Goal: Task Accomplishment & Management: Use online tool/utility

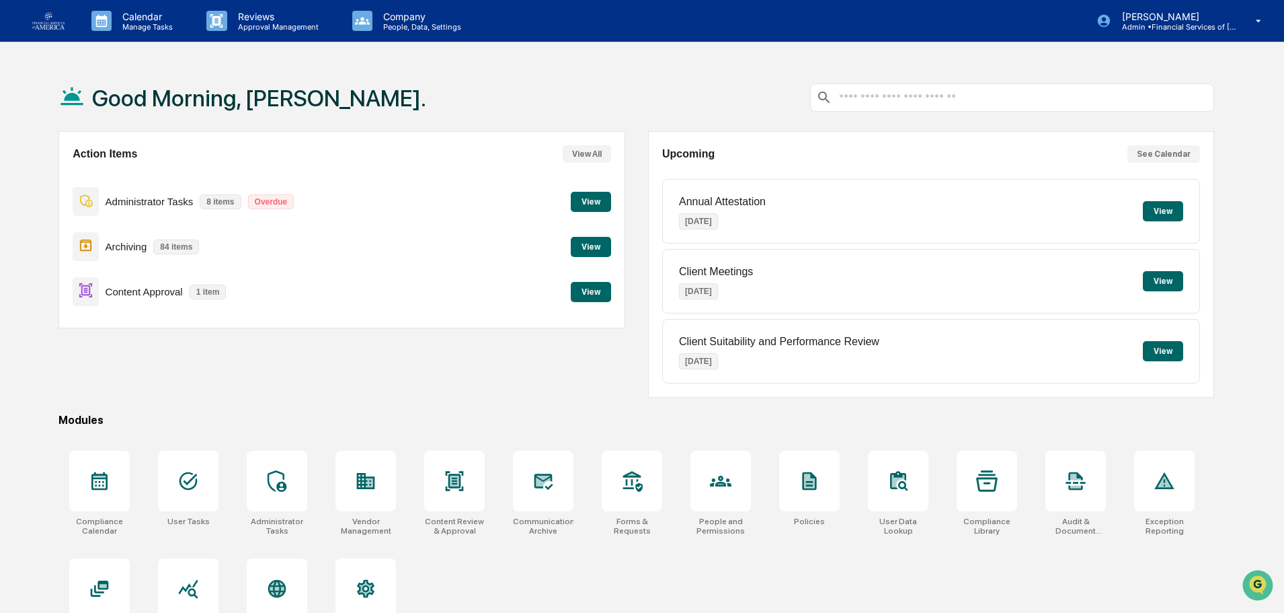
click at [584, 292] on button "View" at bounding box center [591, 292] width 40 height 20
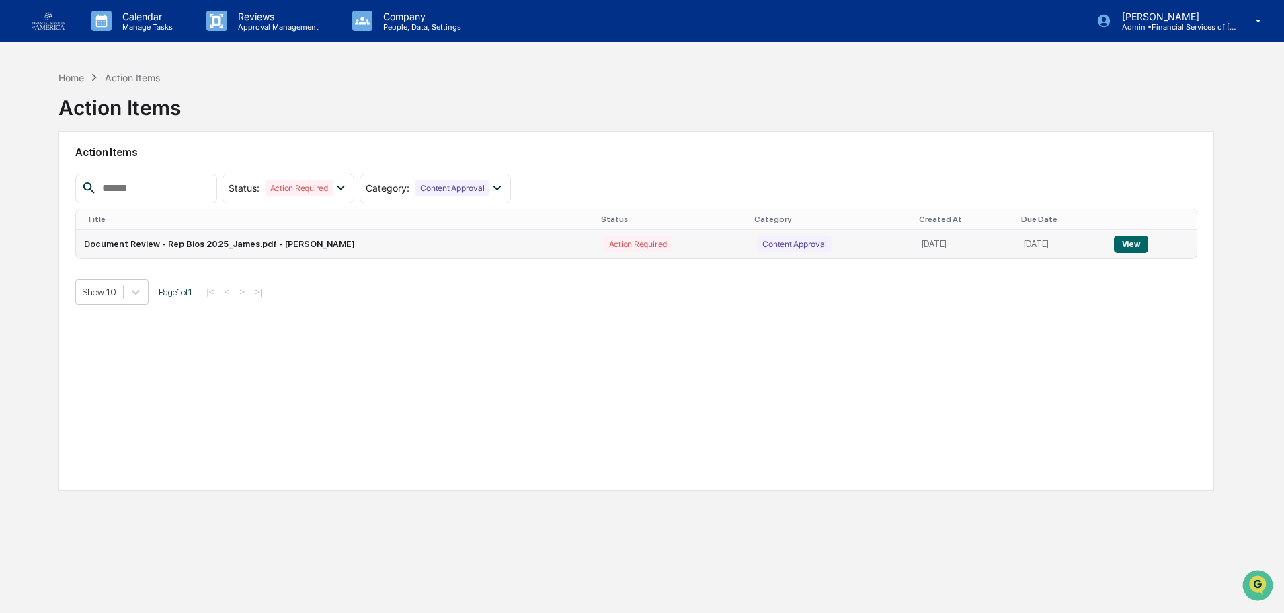
click at [1141, 248] on button "View" at bounding box center [1131, 243] width 34 height 17
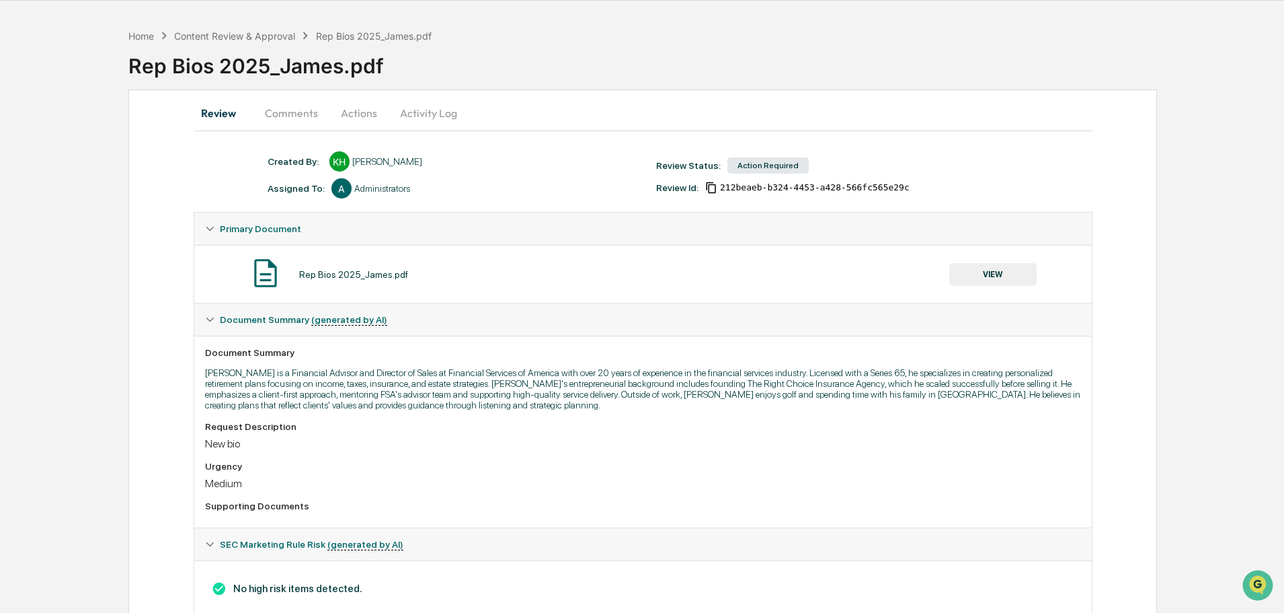
scroll to position [81, 0]
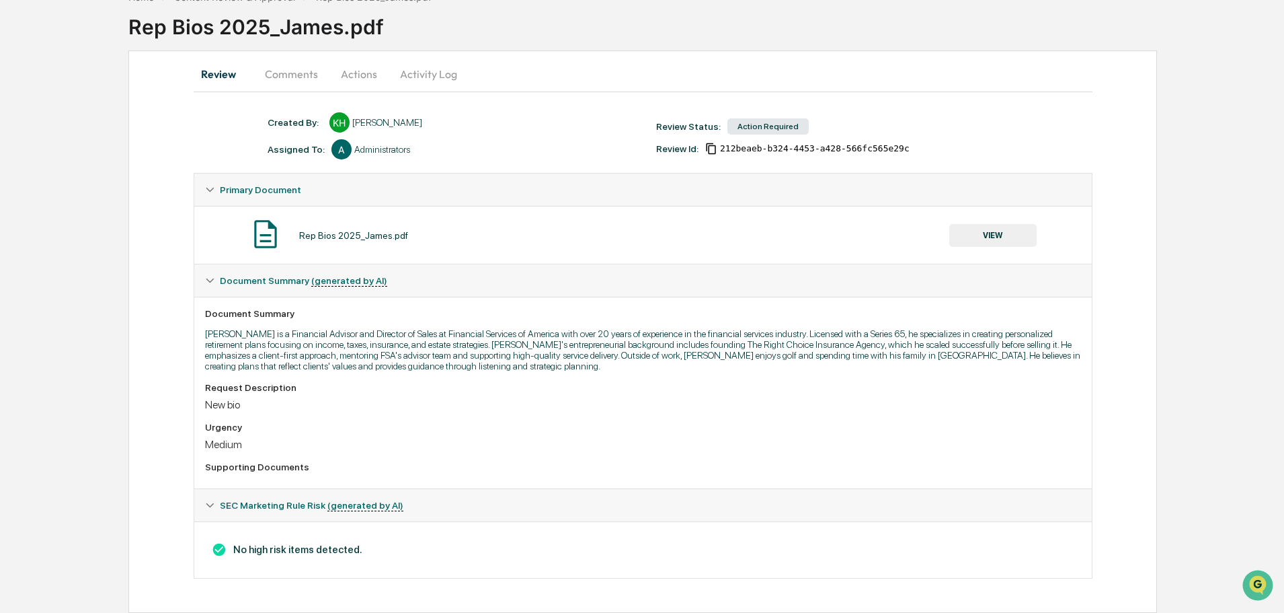
click at [999, 232] on button "VIEW" at bounding box center [992, 235] width 87 height 23
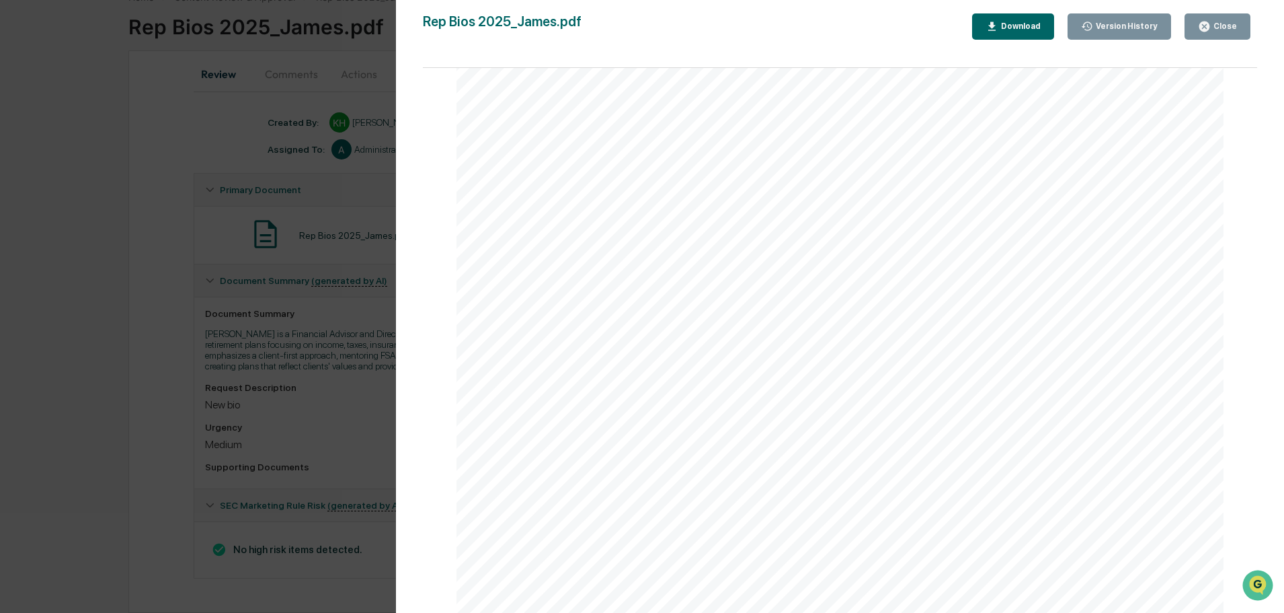
scroll to position [128, 0]
click at [1214, 30] on div "Close" at bounding box center [1224, 26] width 26 height 9
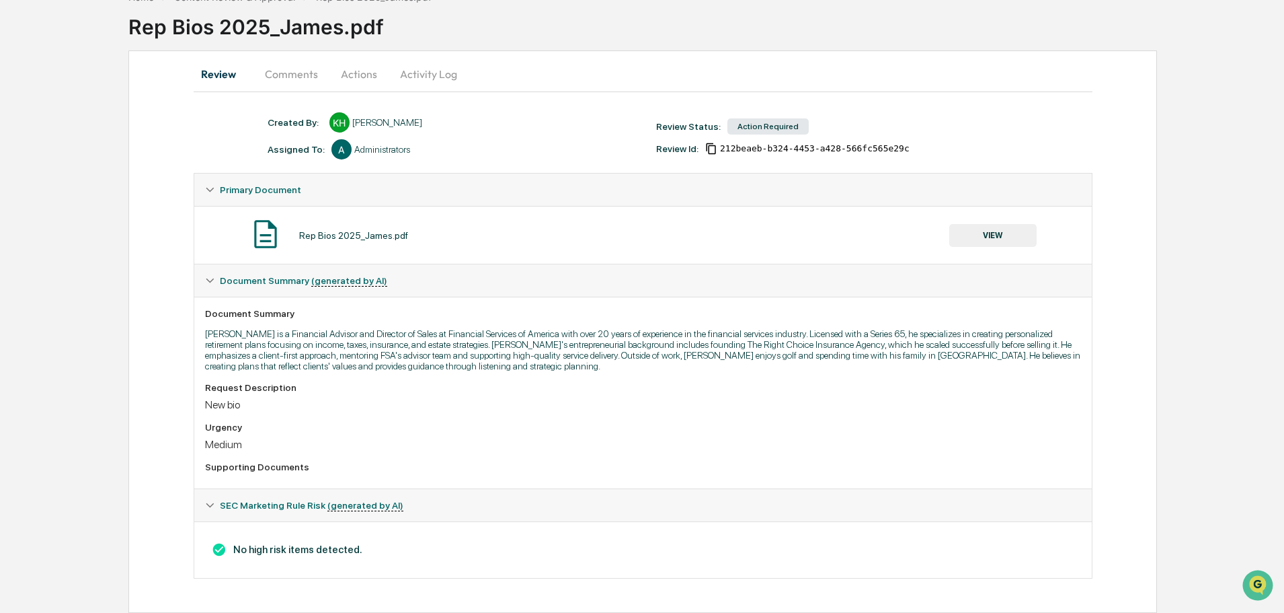
click at [342, 70] on button "Actions" at bounding box center [359, 74] width 61 height 32
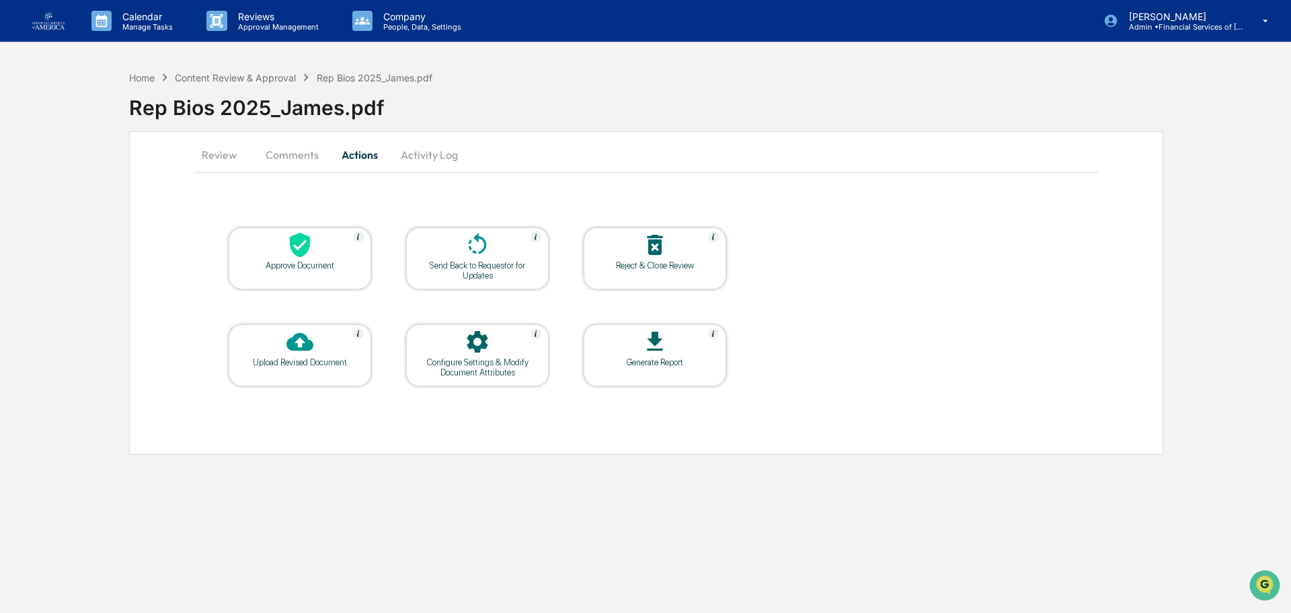
click at [465, 245] on icon at bounding box center [477, 244] width 27 height 27
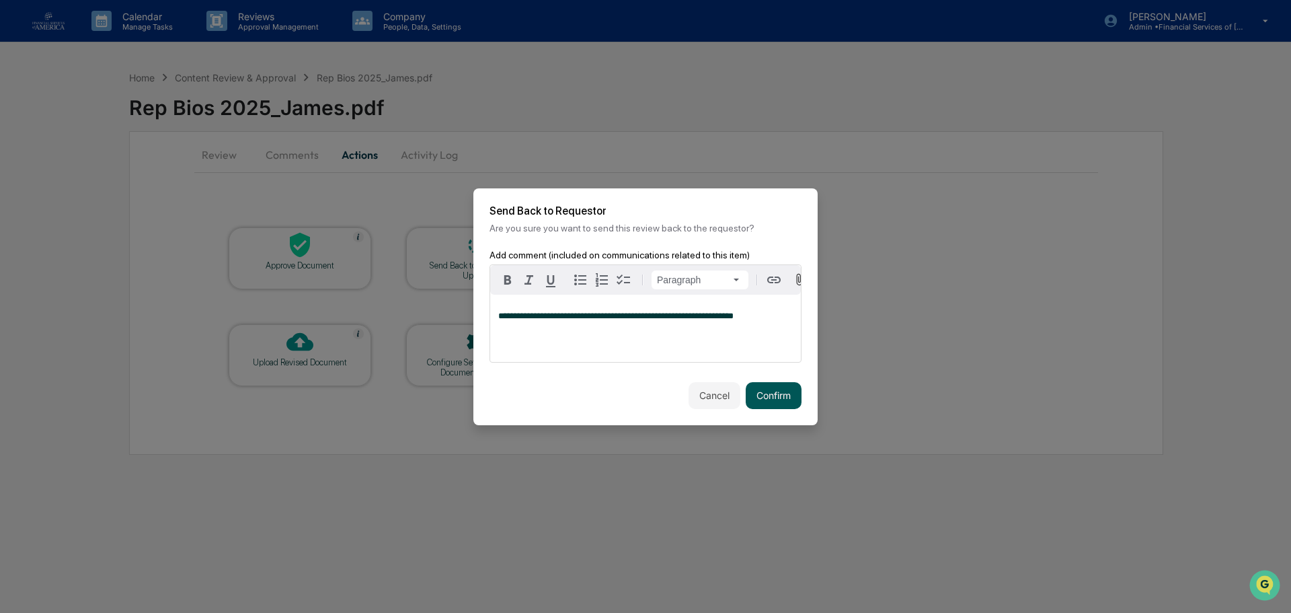
click at [783, 403] on button "Confirm" at bounding box center [774, 395] width 56 height 27
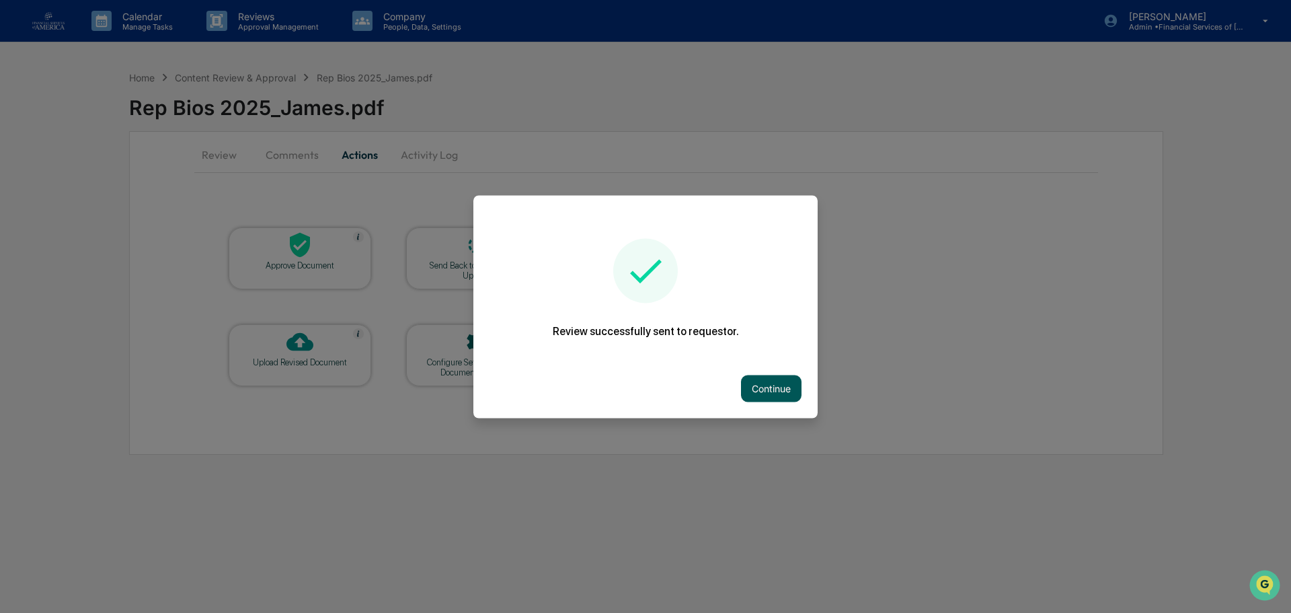
click at [764, 383] on button "Continue" at bounding box center [771, 388] width 61 height 27
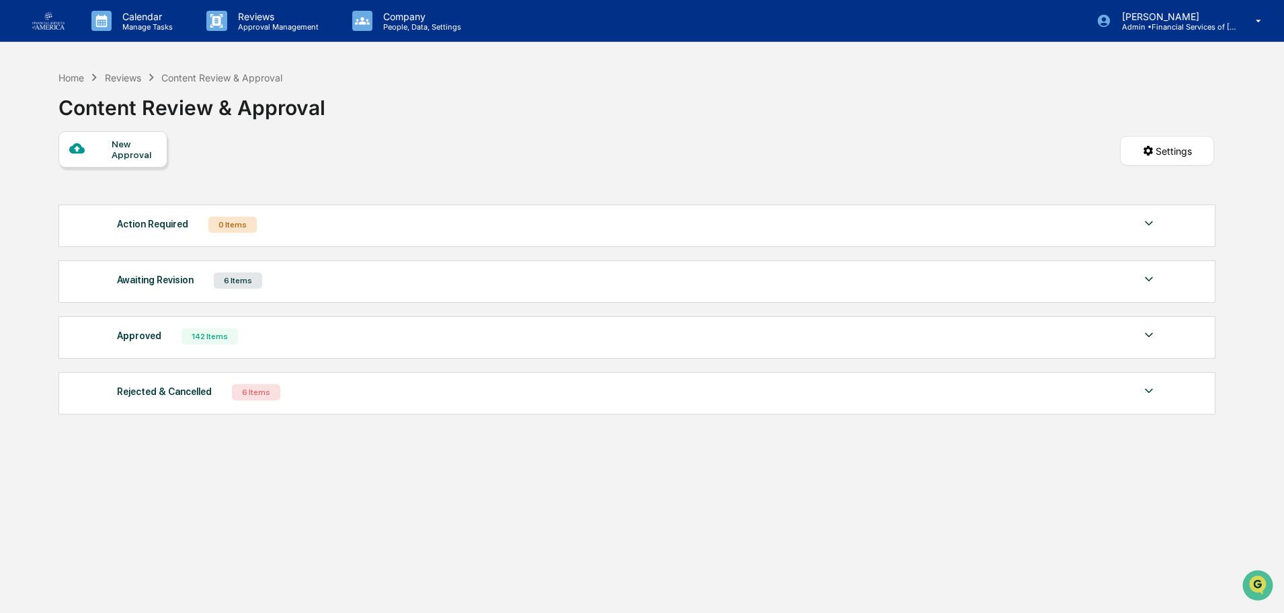
click at [149, 280] on div "Awaiting Revision" at bounding box center [155, 279] width 77 height 17
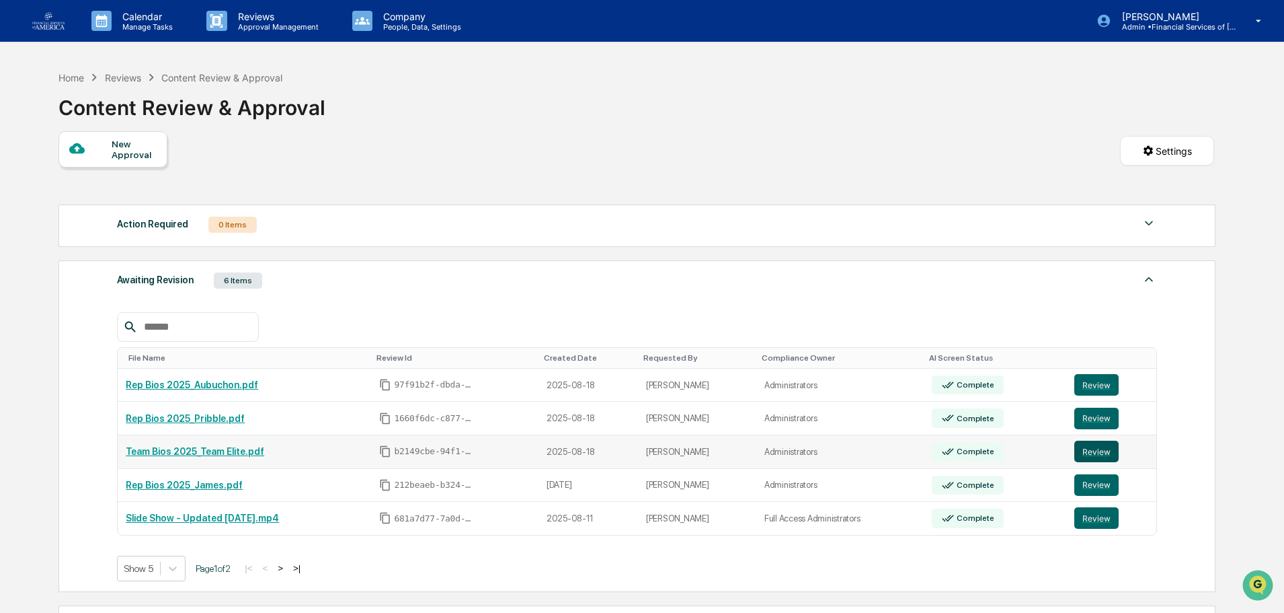
click at [1085, 444] on button "Review" at bounding box center [1097, 451] width 44 height 22
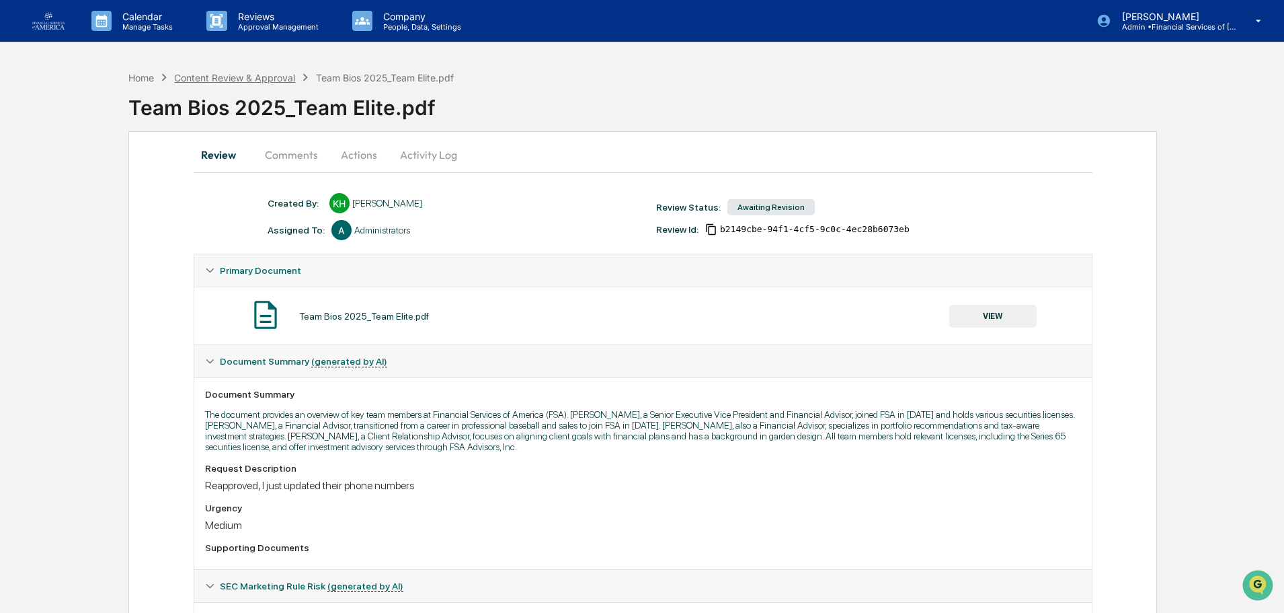
click at [198, 77] on div "Content Review & Approval" at bounding box center [234, 77] width 121 height 11
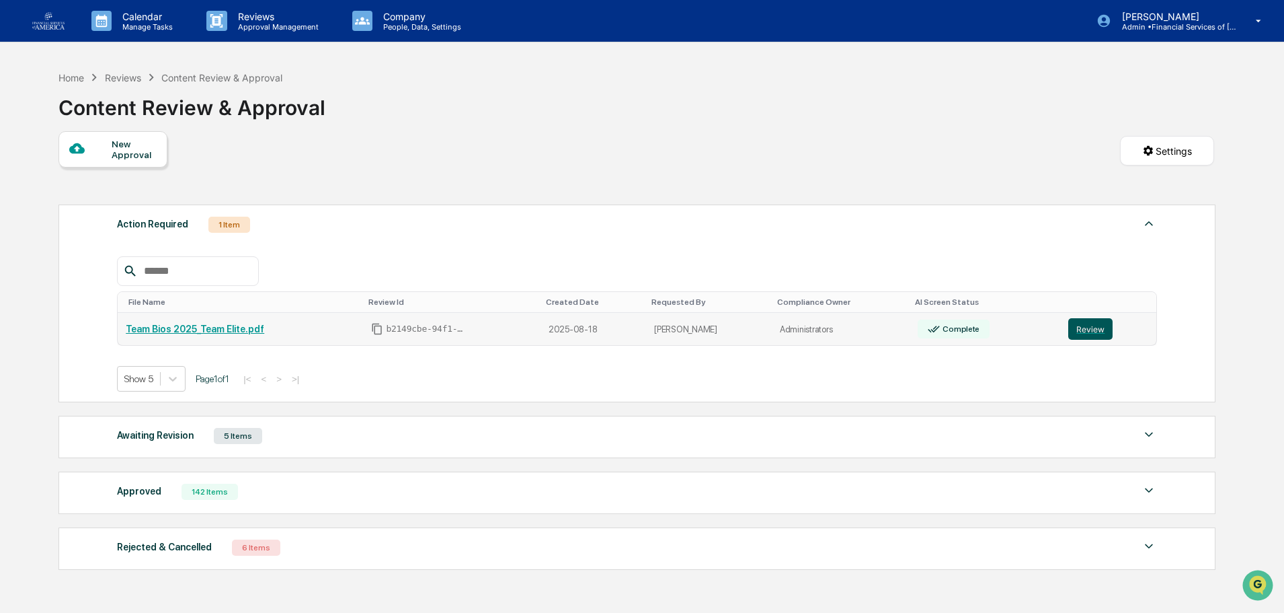
click at [1096, 327] on button "Review" at bounding box center [1090, 329] width 44 height 22
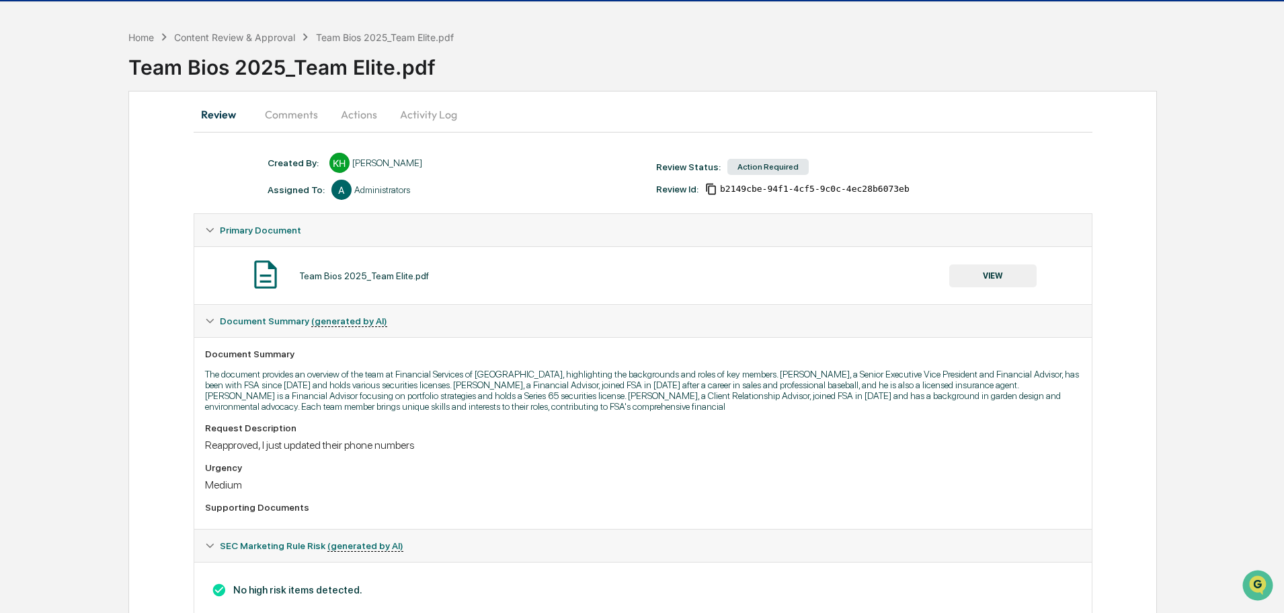
scroll to position [81, 0]
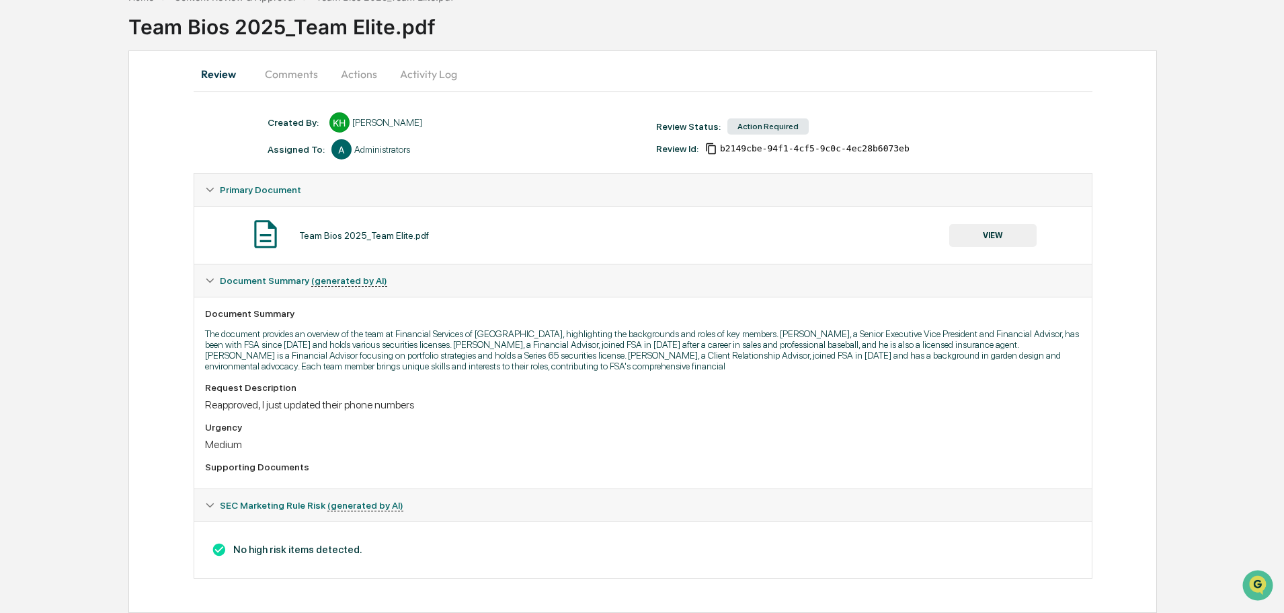
click at [973, 243] on button "VIEW" at bounding box center [992, 235] width 87 height 23
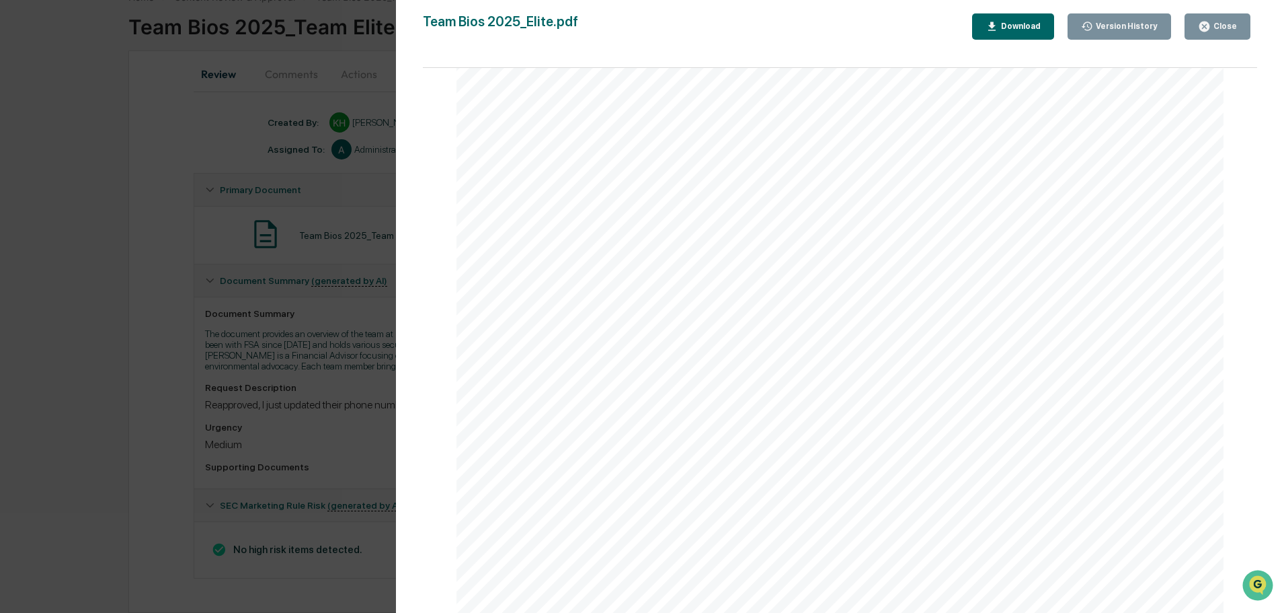
scroll to position [128, 0]
click at [1207, 34] on button "Close" at bounding box center [1218, 26] width 66 height 26
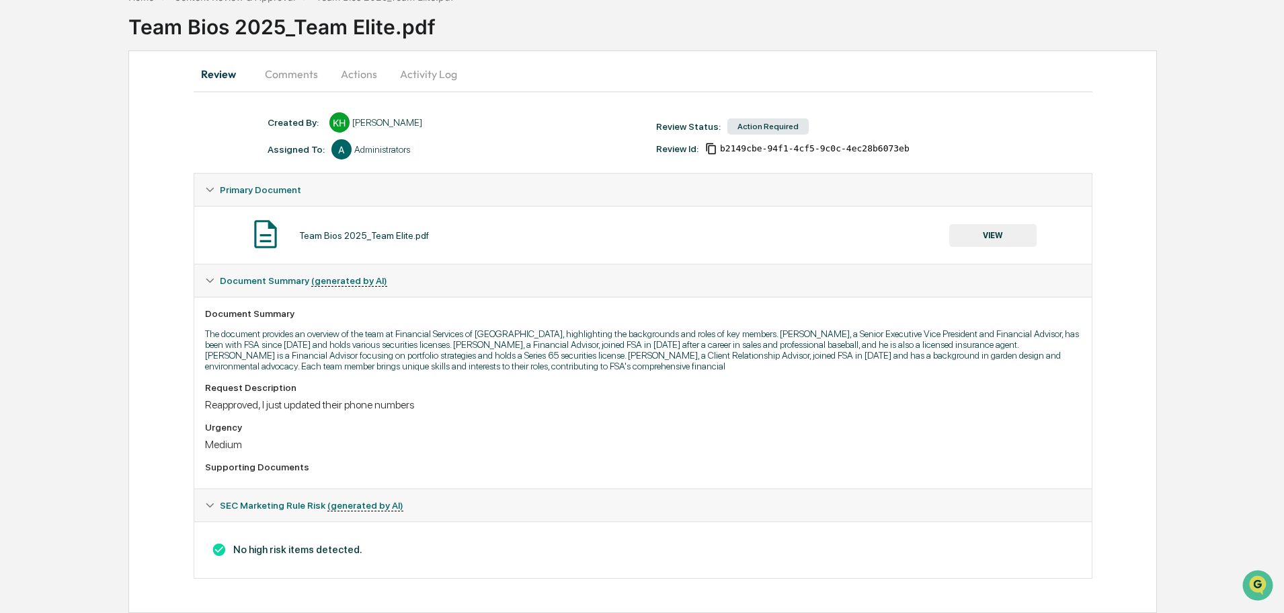
drag, startPoint x: 367, startPoint y: 89, endPoint x: 366, endPoint y: 76, distance: 12.8
click at [366, 86] on button "Actions" at bounding box center [359, 74] width 61 height 32
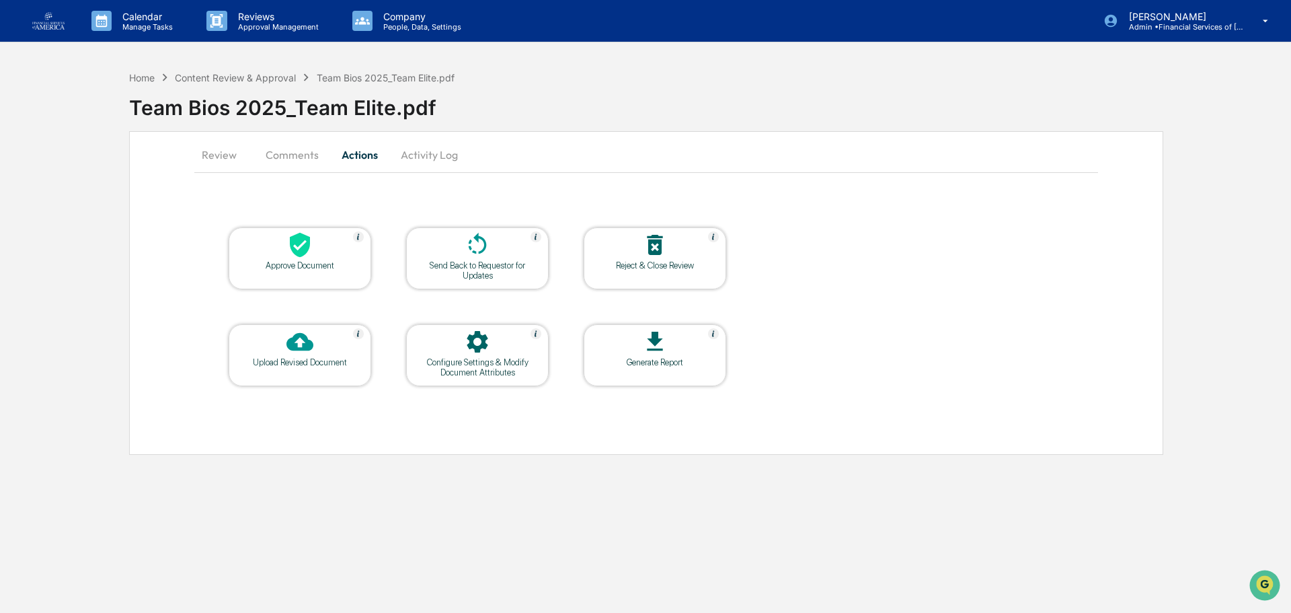
click at [307, 270] on div "Approve Document" at bounding box center [300, 258] width 143 height 62
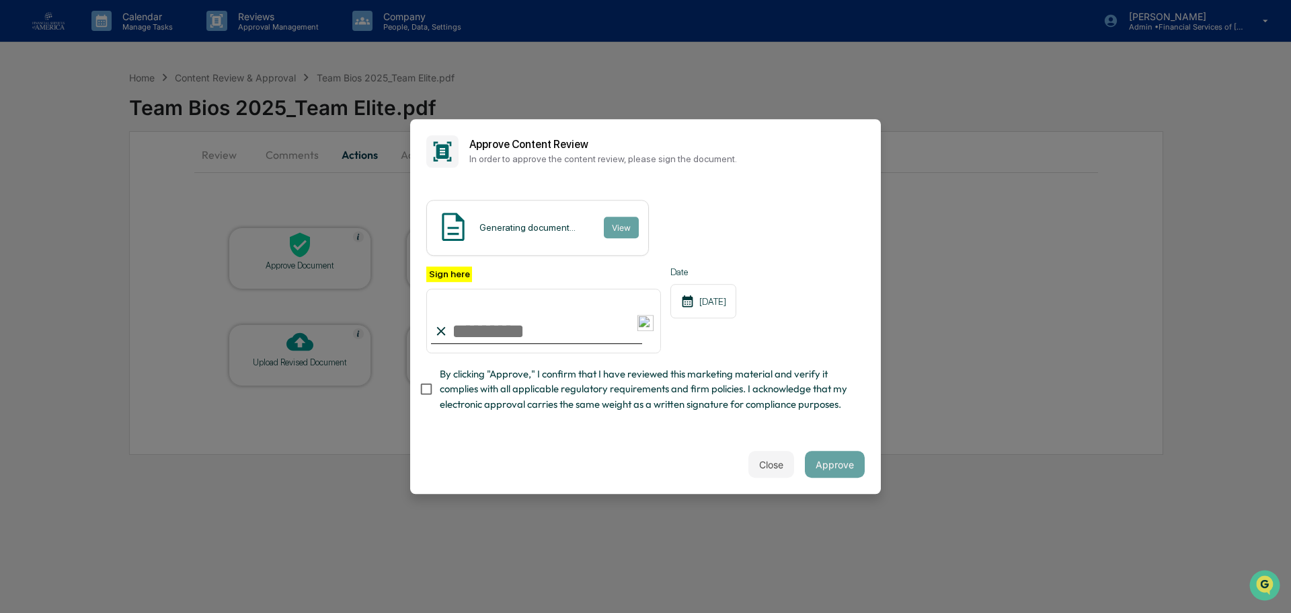
click at [518, 329] on input "Sign here" at bounding box center [543, 320] width 235 height 65
type input "**********"
click at [623, 412] on span "By clicking "Approve," I confirm that I have reviewed this marketing material a…" at bounding box center [647, 388] width 414 height 45
click at [828, 460] on button "Approve" at bounding box center [835, 464] width 60 height 27
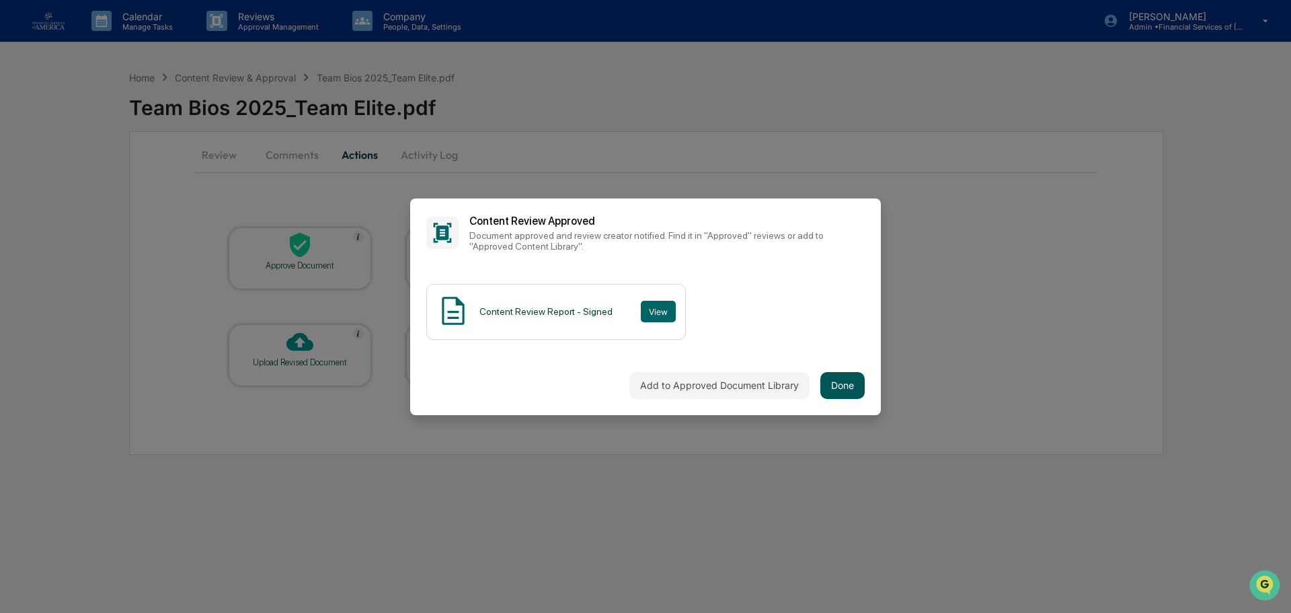
click at [845, 393] on button "Done" at bounding box center [842, 385] width 44 height 27
